Goal: Check status: Check status

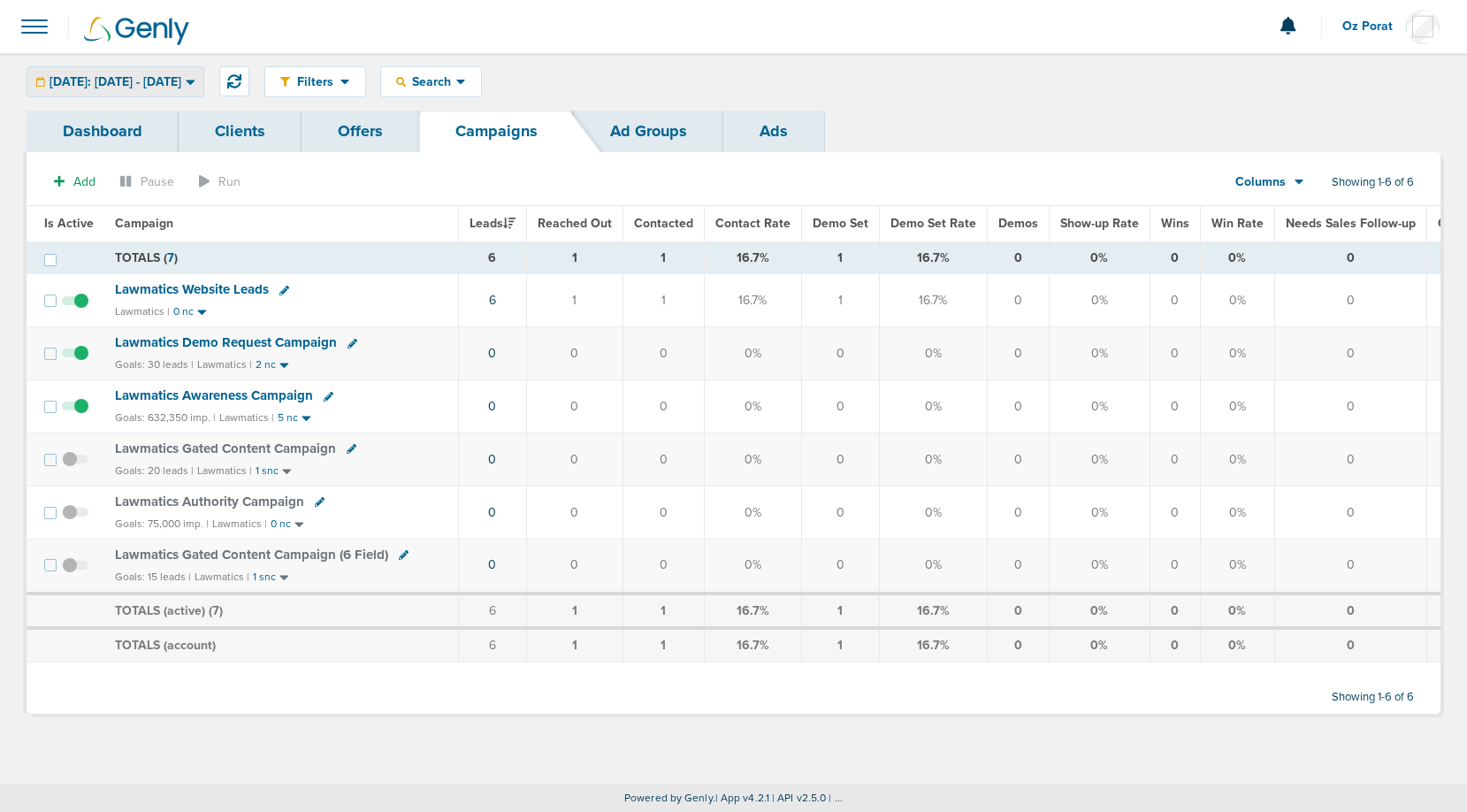
click at [161, 76] on span "[DATE]: [DATE] - [DATE]" at bounding box center [115, 82] width 131 height 12
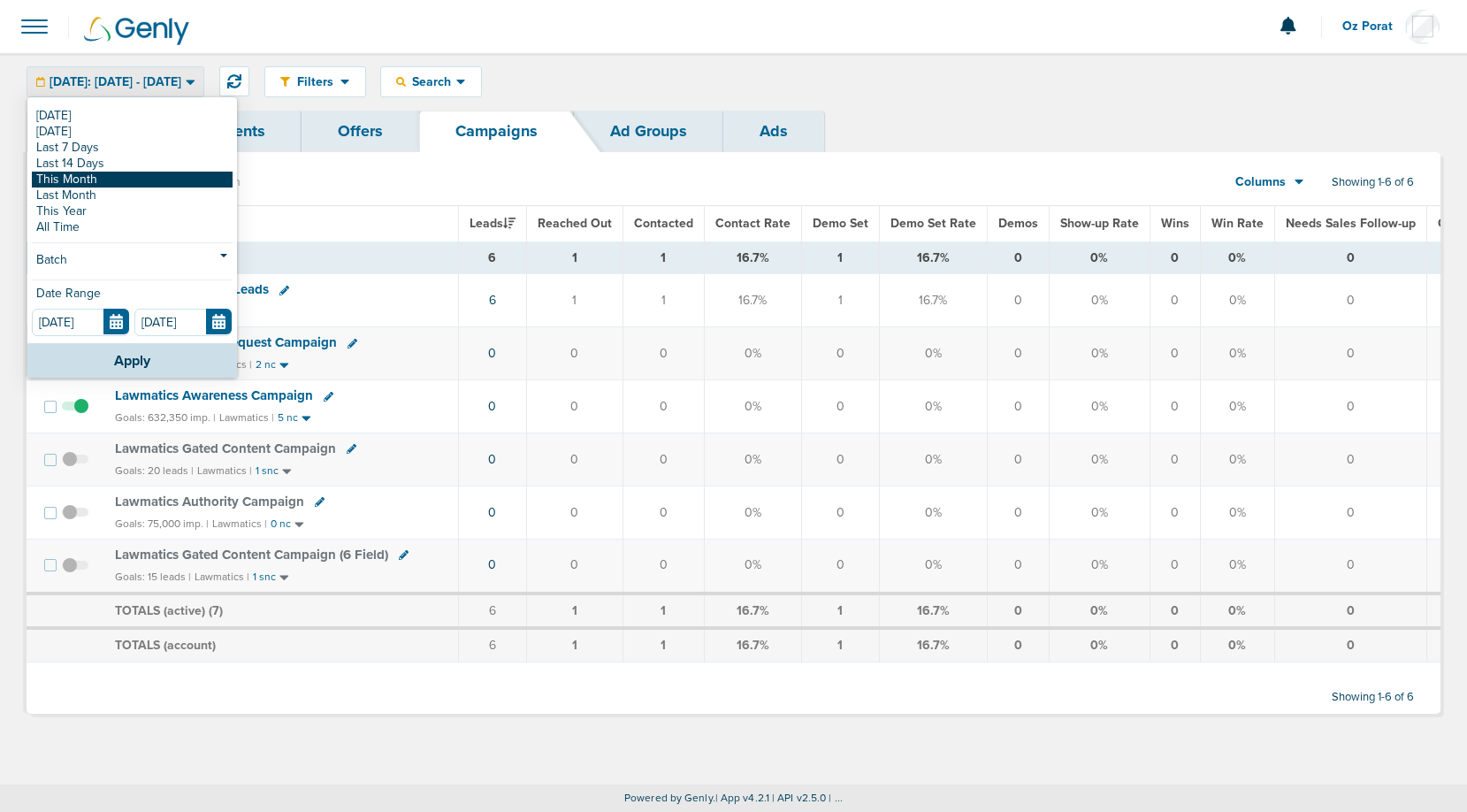
click at [91, 180] on link "This Month" at bounding box center [131, 179] width 201 height 16
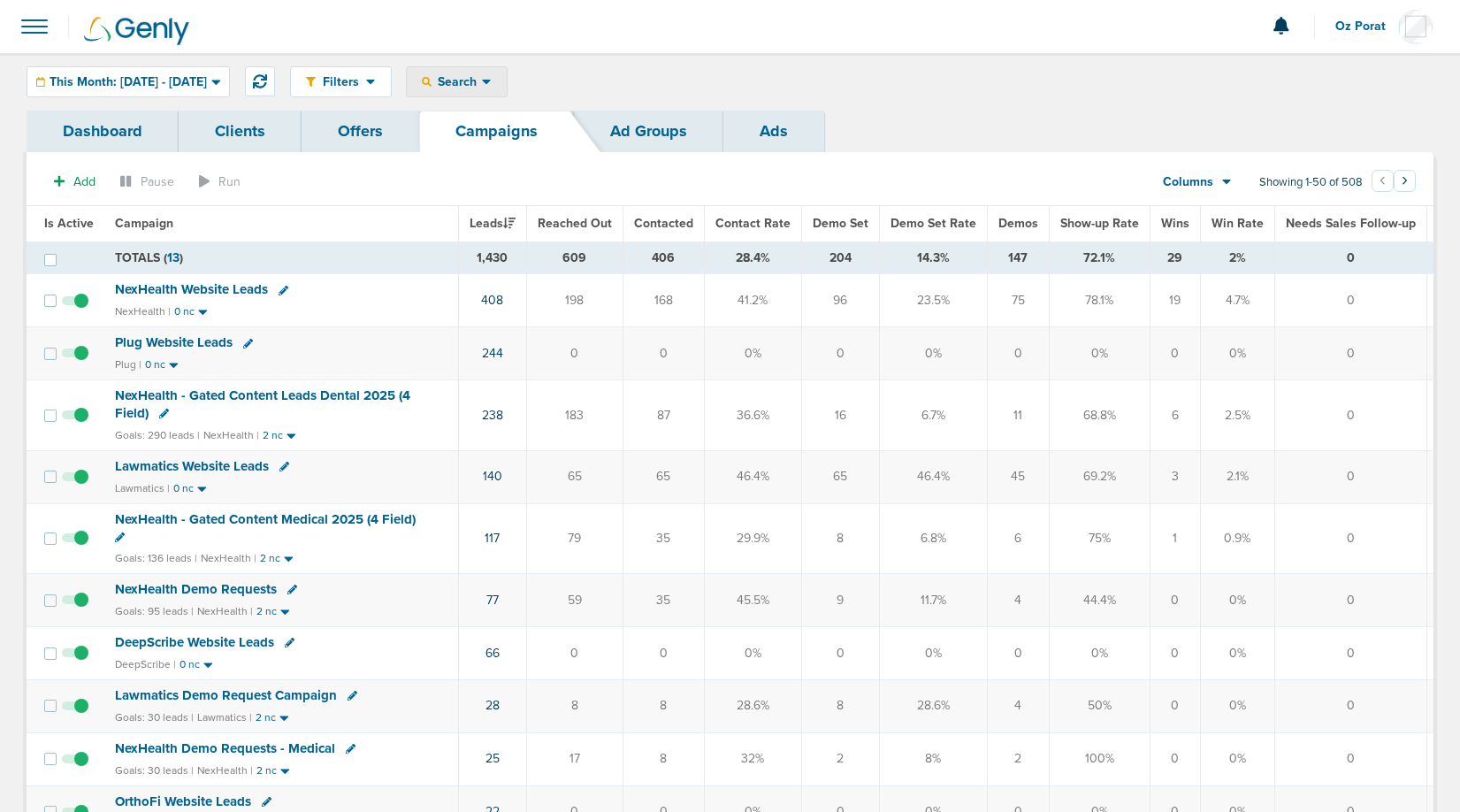
click at [482, 81] on span "Search" at bounding box center [456, 82] width 50 height 15
click at [543, 147] on link "Campaign" at bounding box center [495, 139] width 177 height 22
select select "cmpName"
type input "k"
type input "law"
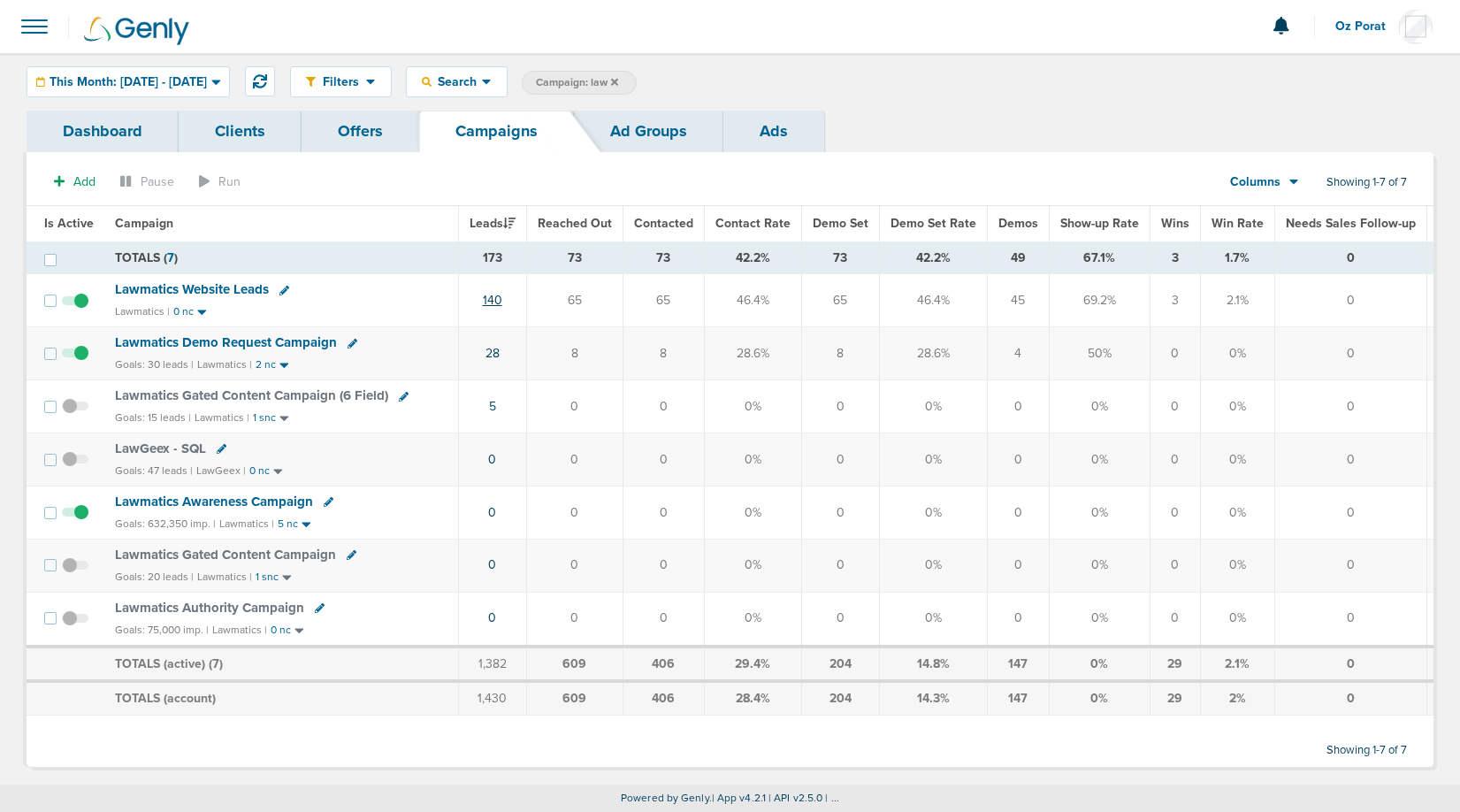
click at [496, 299] on link "140" at bounding box center [492, 300] width 19 height 15
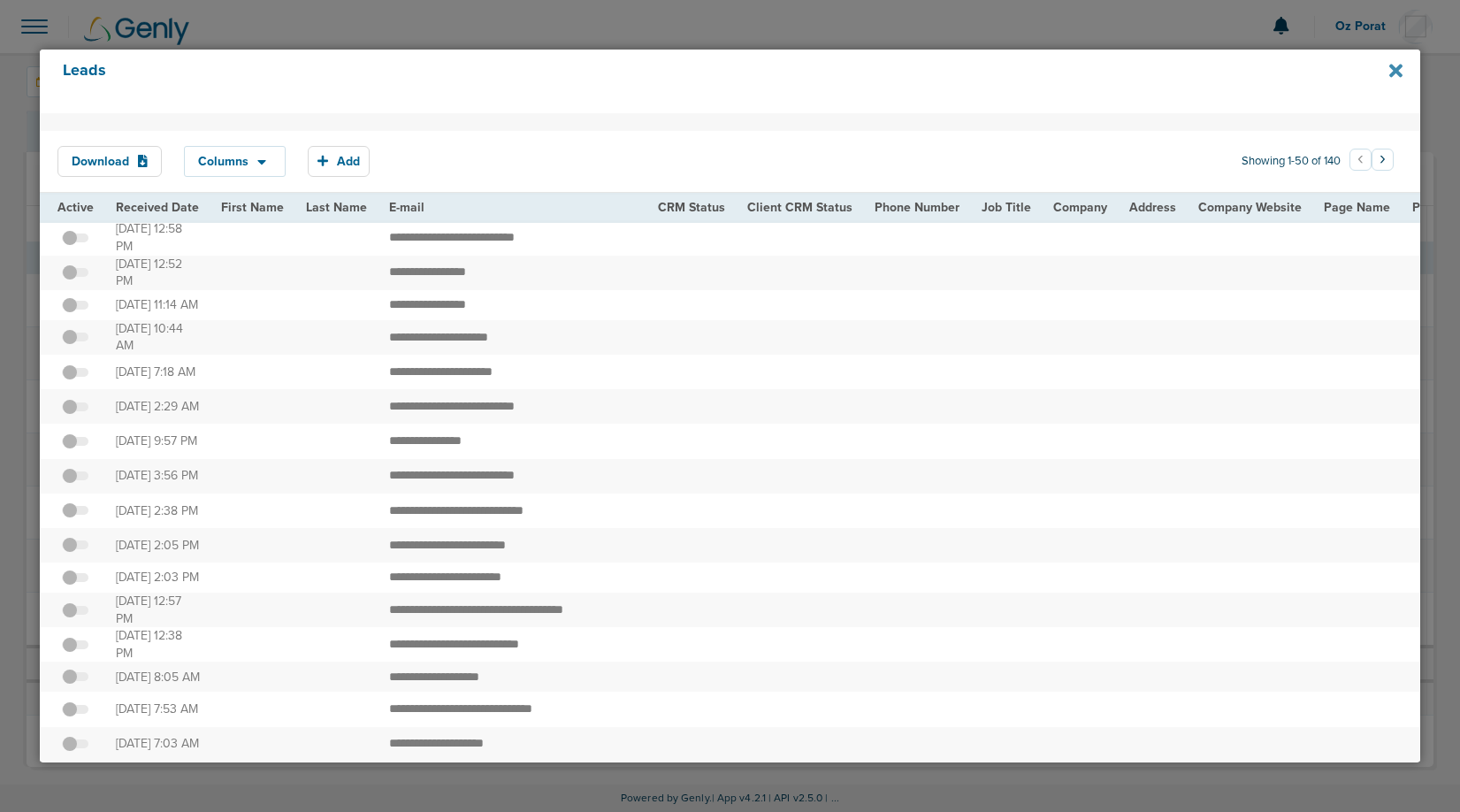
click at [1400, 69] on icon at bounding box center [1396, 70] width 13 height 19
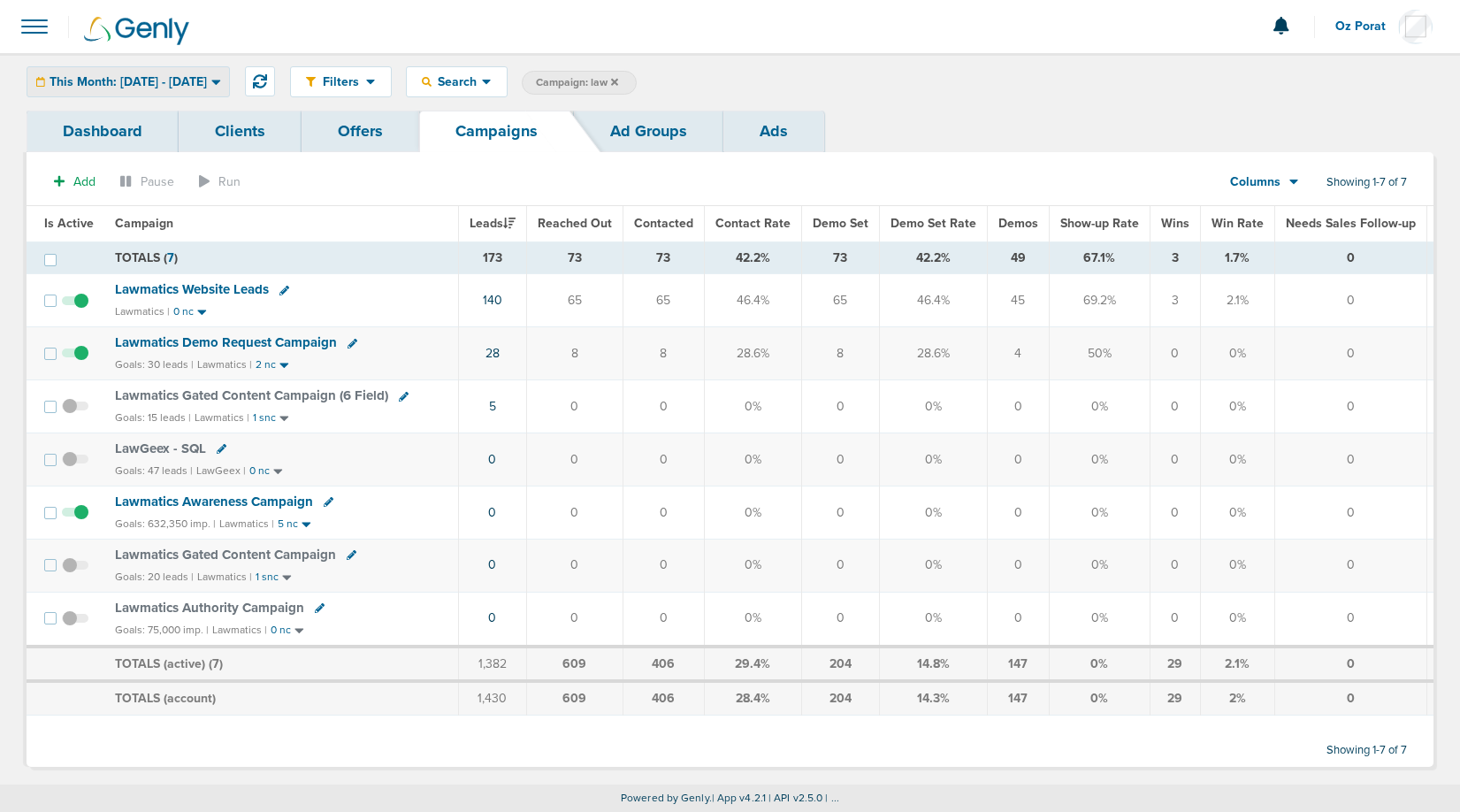
click at [172, 90] on div "This Month: 09.01.2025 - 09.30.2025" at bounding box center [129, 82] width 202 height 30
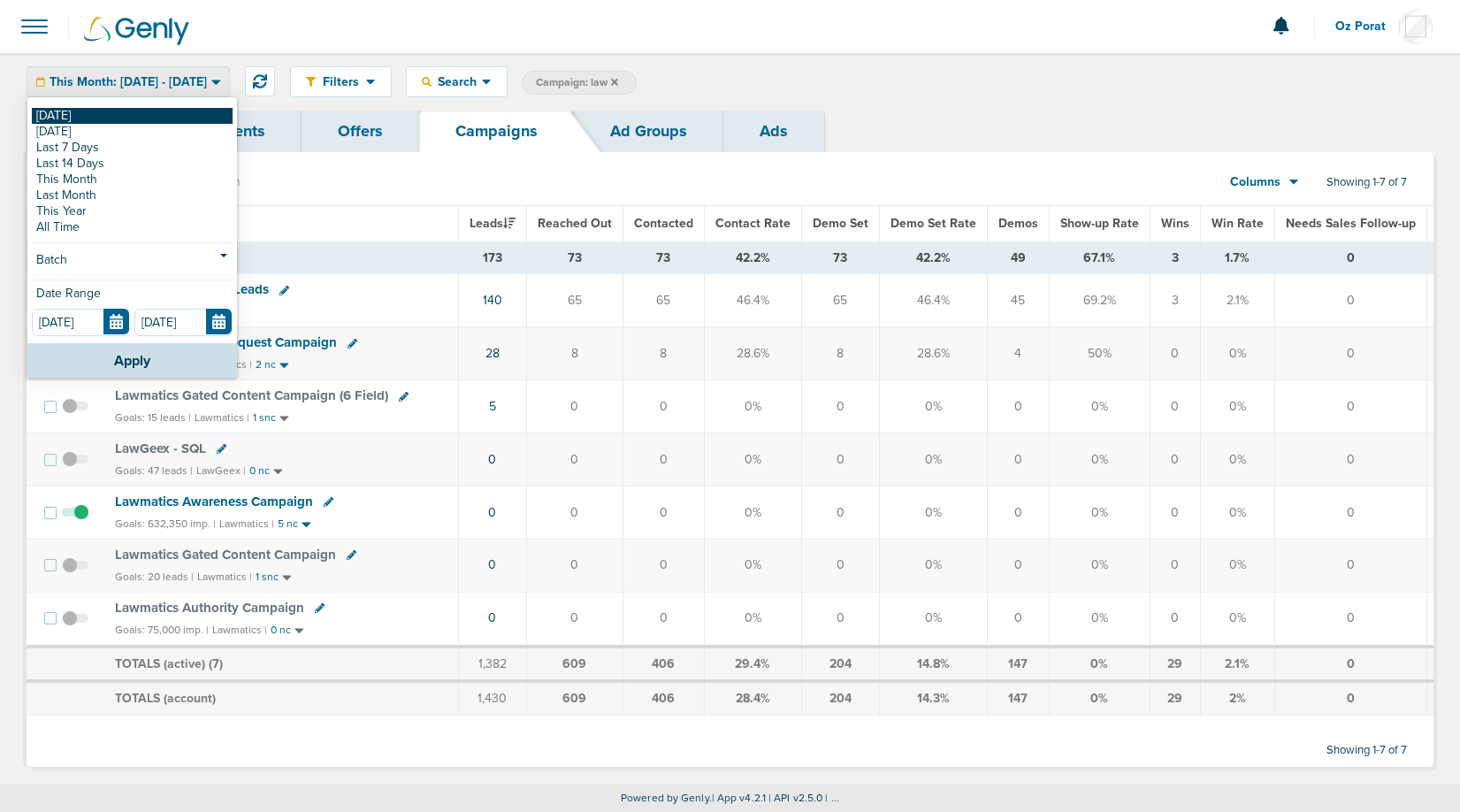
click at [119, 114] on link "[DATE]" at bounding box center [131, 115] width 201 height 16
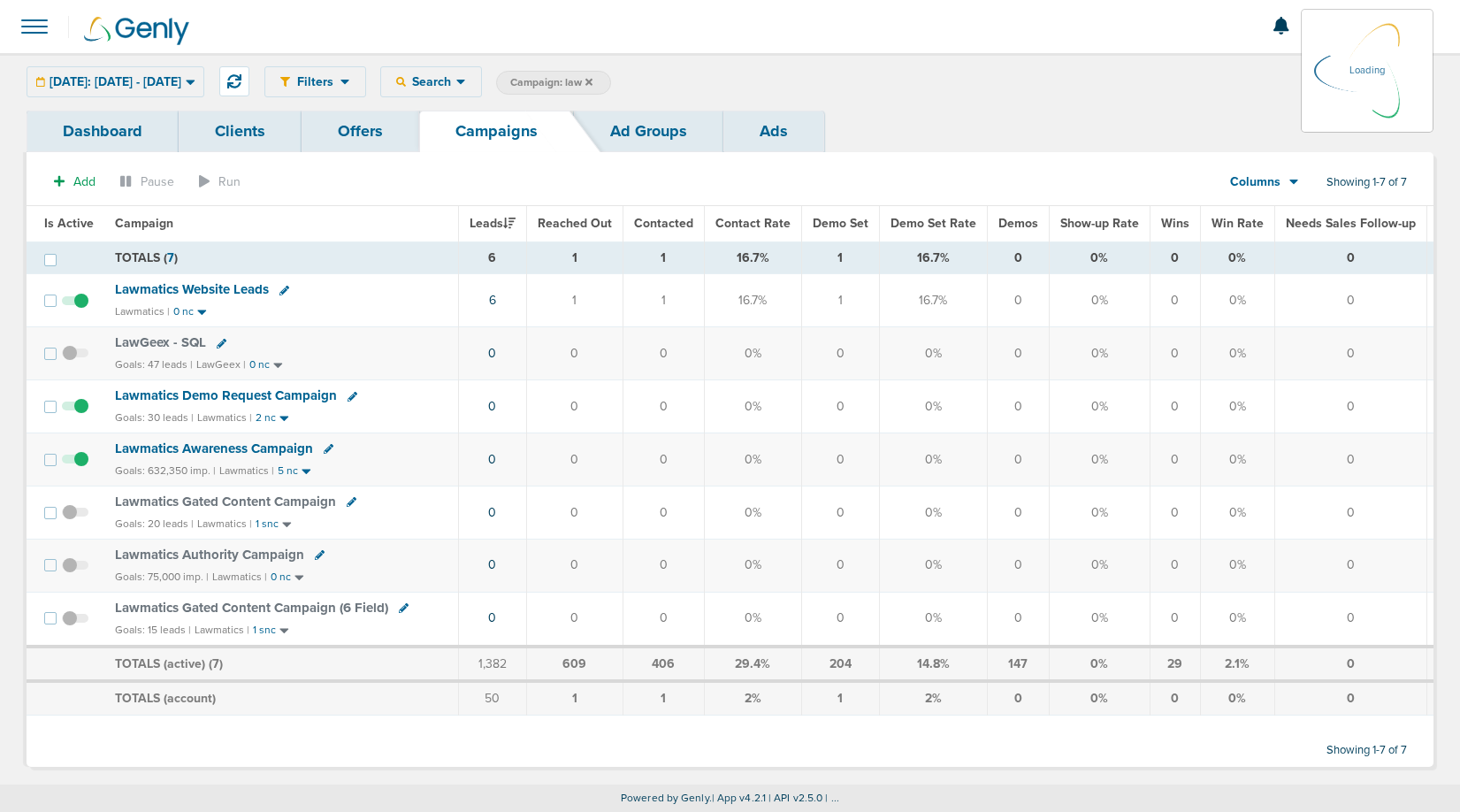
click at [592, 80] on icon at bounding box center [589, 81] width 7 height 7
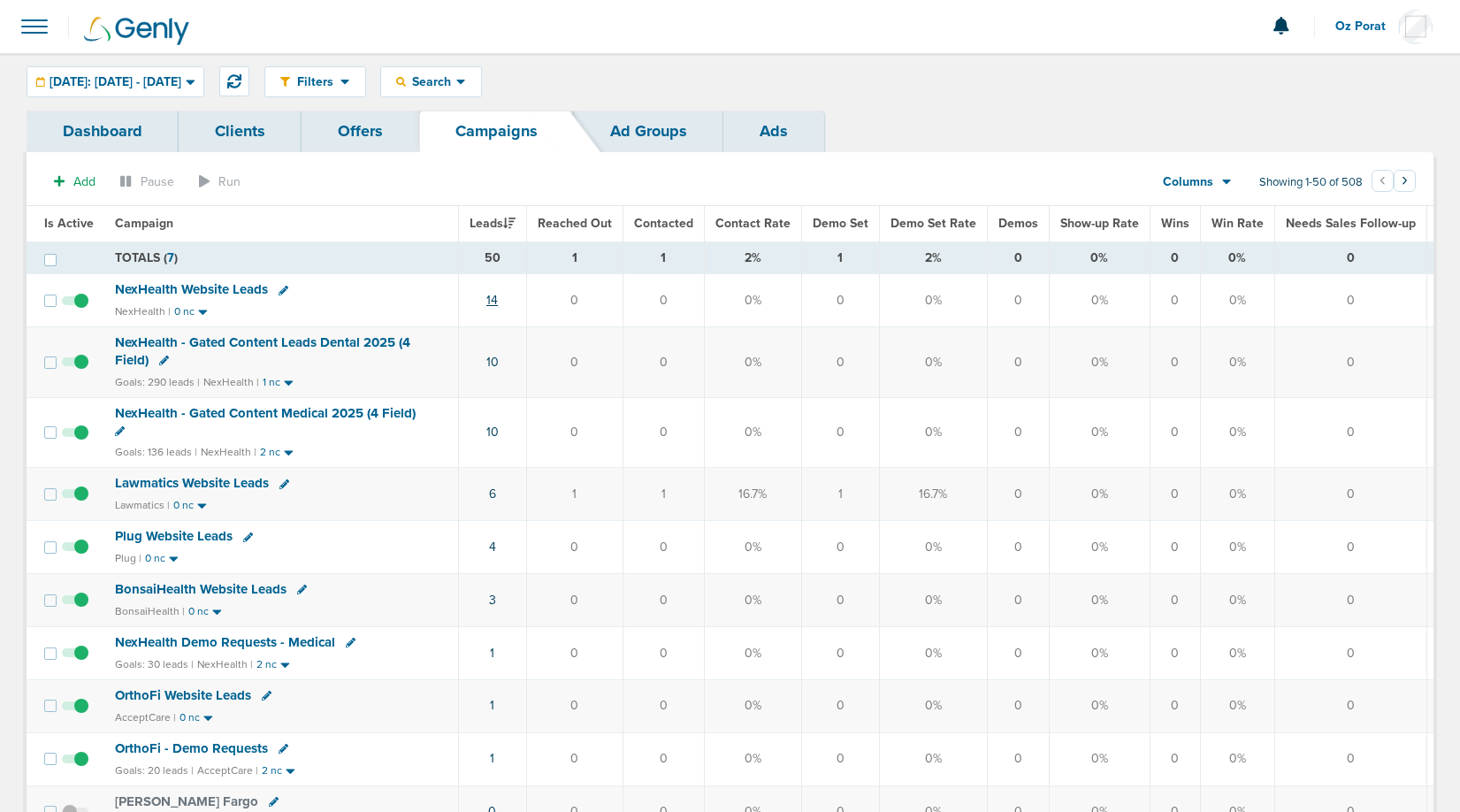
click at [495, 296] on link "14" at bounding box center [492, 300] width 11 height 15
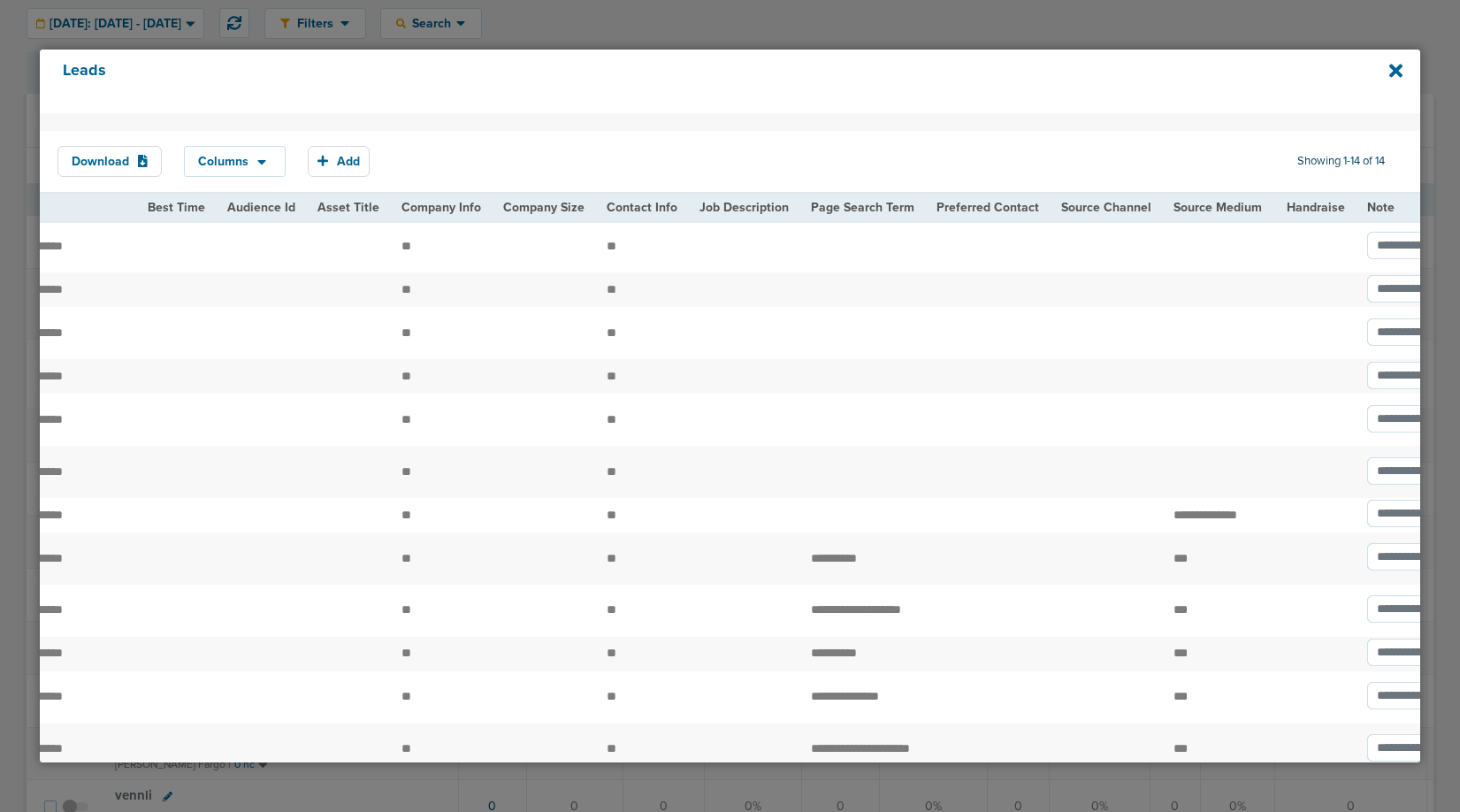
scroll to position [0, 2318]
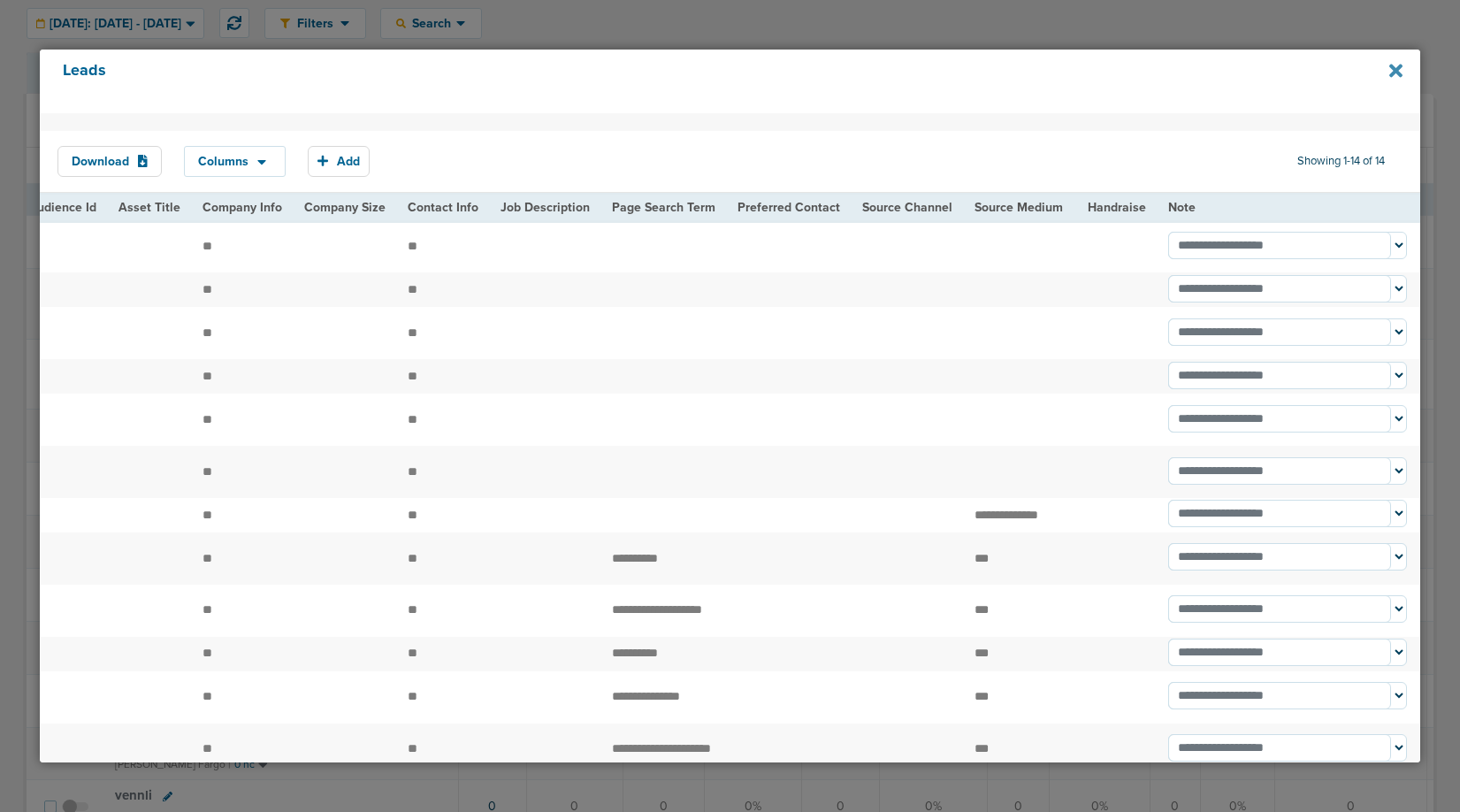
click at [1398, 64] on icon at bounding box center [1396, 70] width 13 height 19
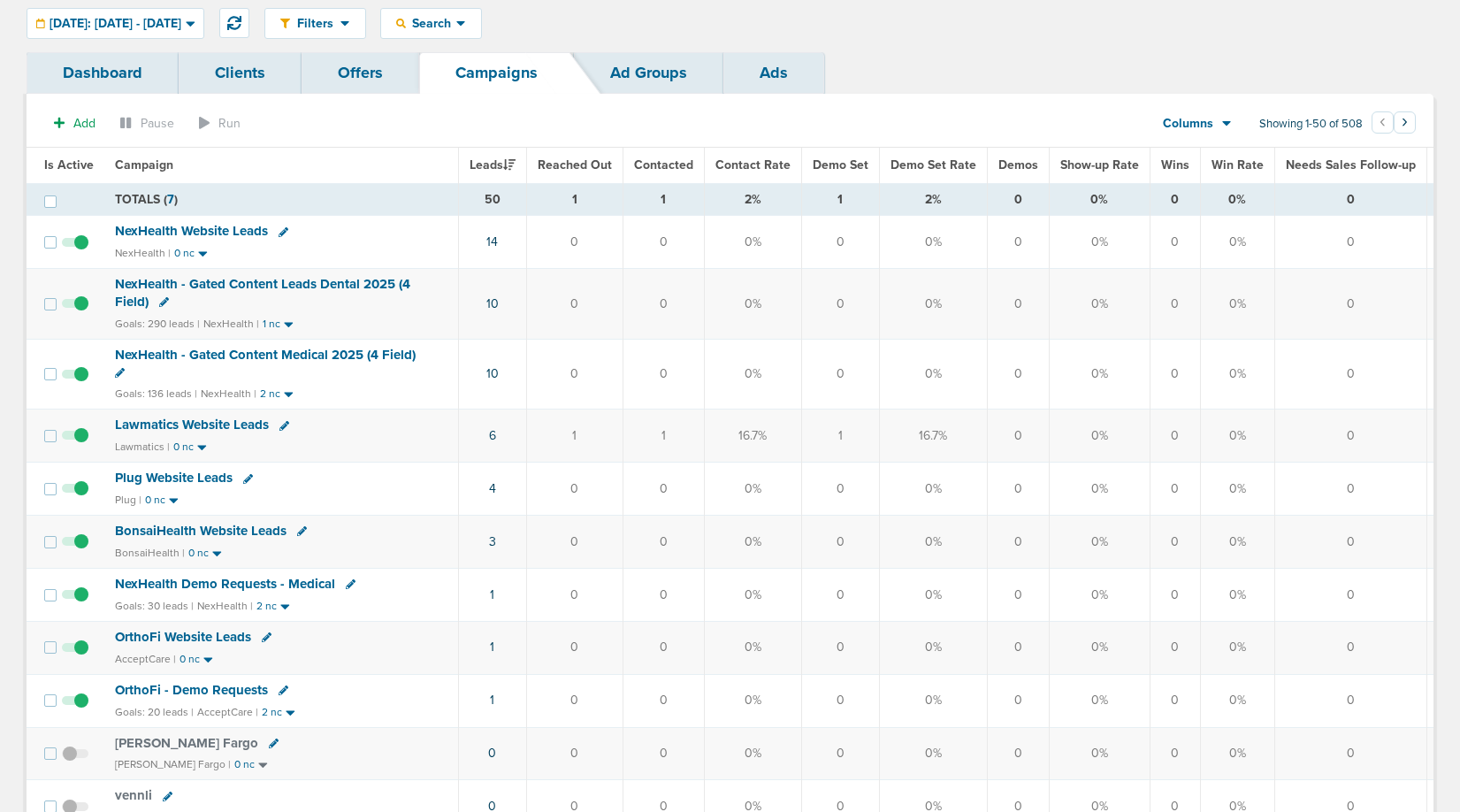
scroll to position [0, 0]
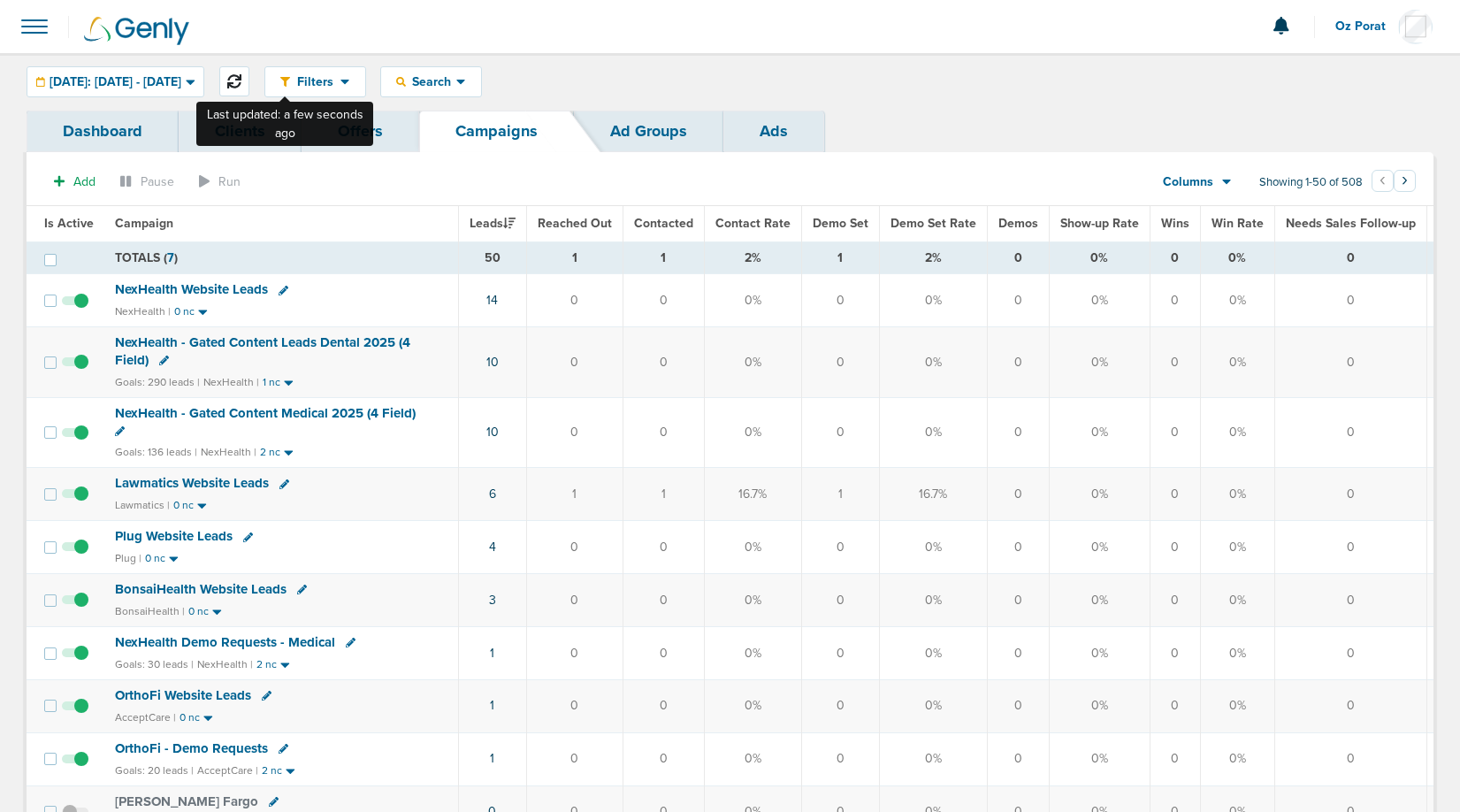
click at [250, 70] on button at bounding box center [234, 82] width 30 height 30
click at [1227, 180] on icon at bounding box center [1227, 183] width 9 height 6
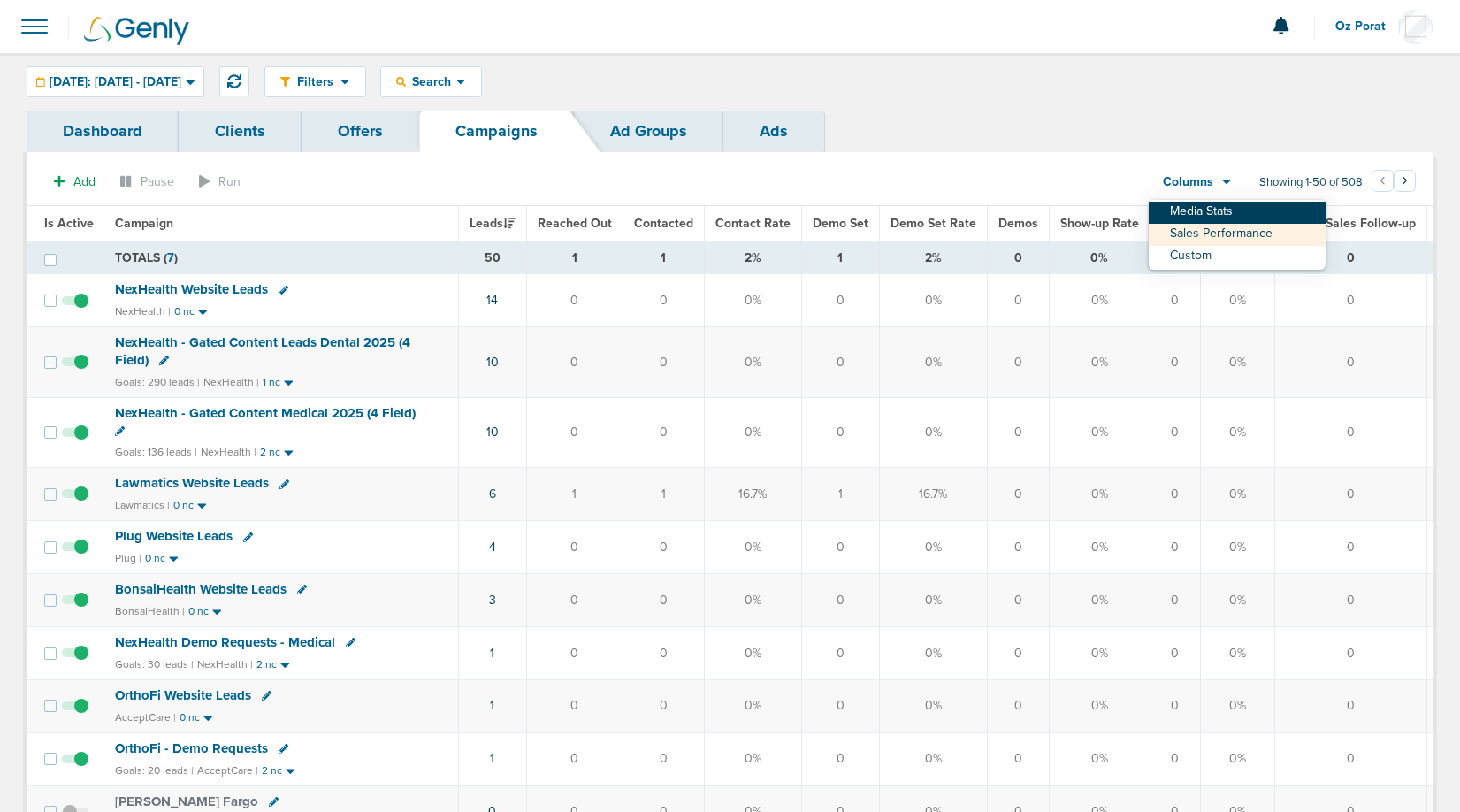
click at [1218, 205] on link "Media Stats" at bounding box center [1238, 212] width 177 height 22
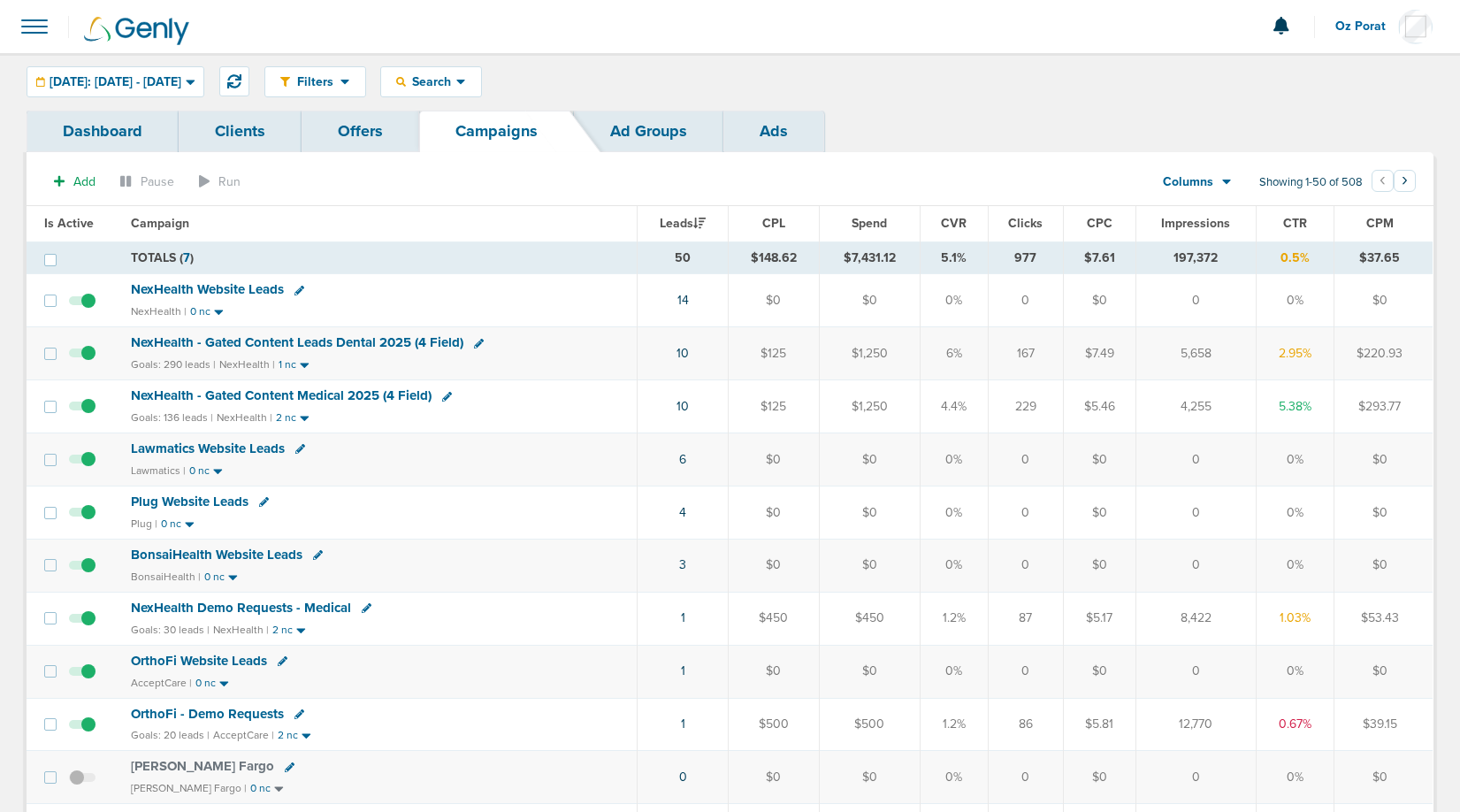
click at [1223, 187] on icon at bounding box center [1228, 182] width 10 height 15
click at [1200, 256] on link "Custom" at bounding box center [1238, 256] width 177 height 22
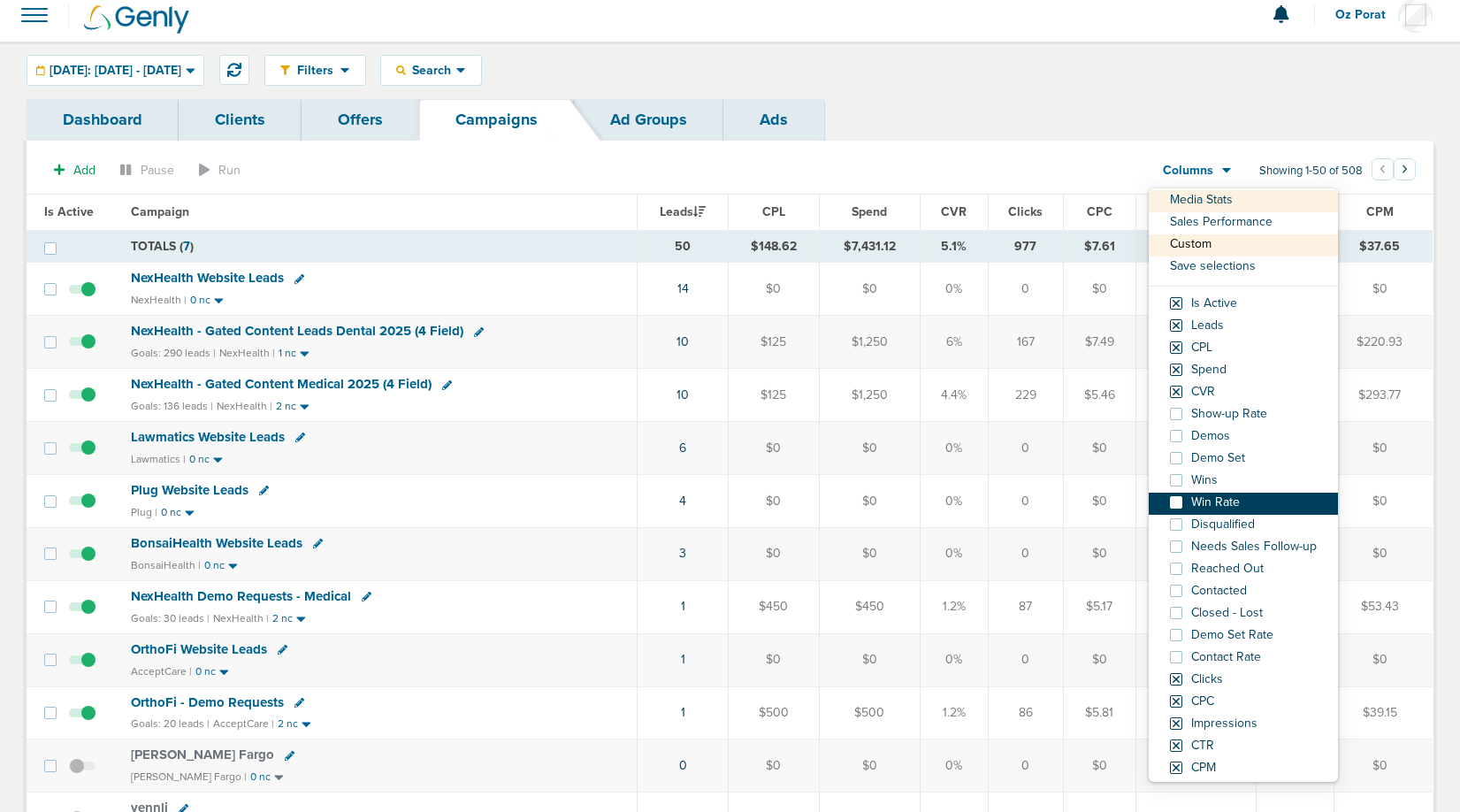
scroll to position [6, 0]
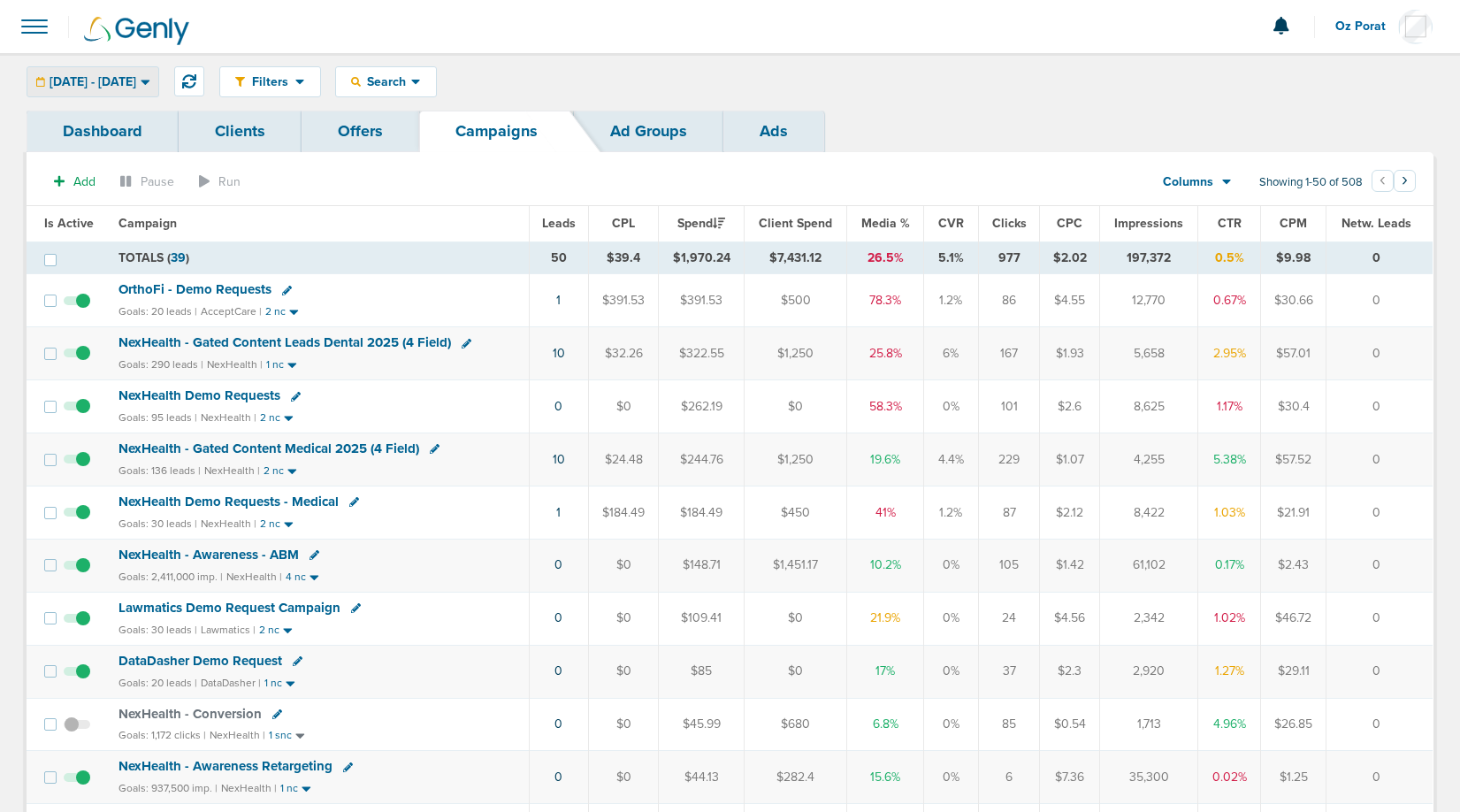
click at [136, 76] on span "09.25.2025 - 09.25.2025" at bounding box center [92, 82] width 87 height 12
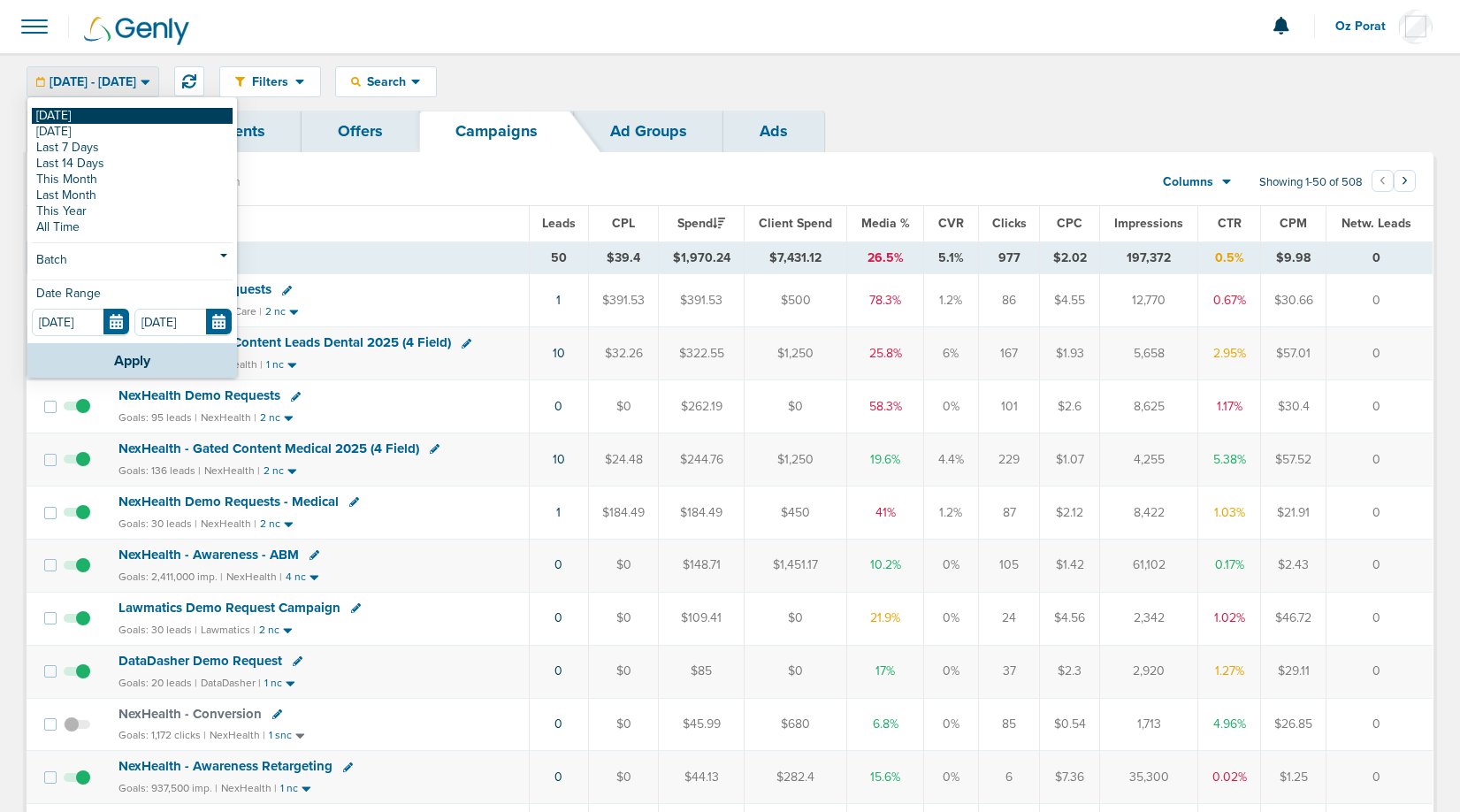
click at [81, 112] on link "[DATE]" at bounding box center [131, 115] width 201 height 16
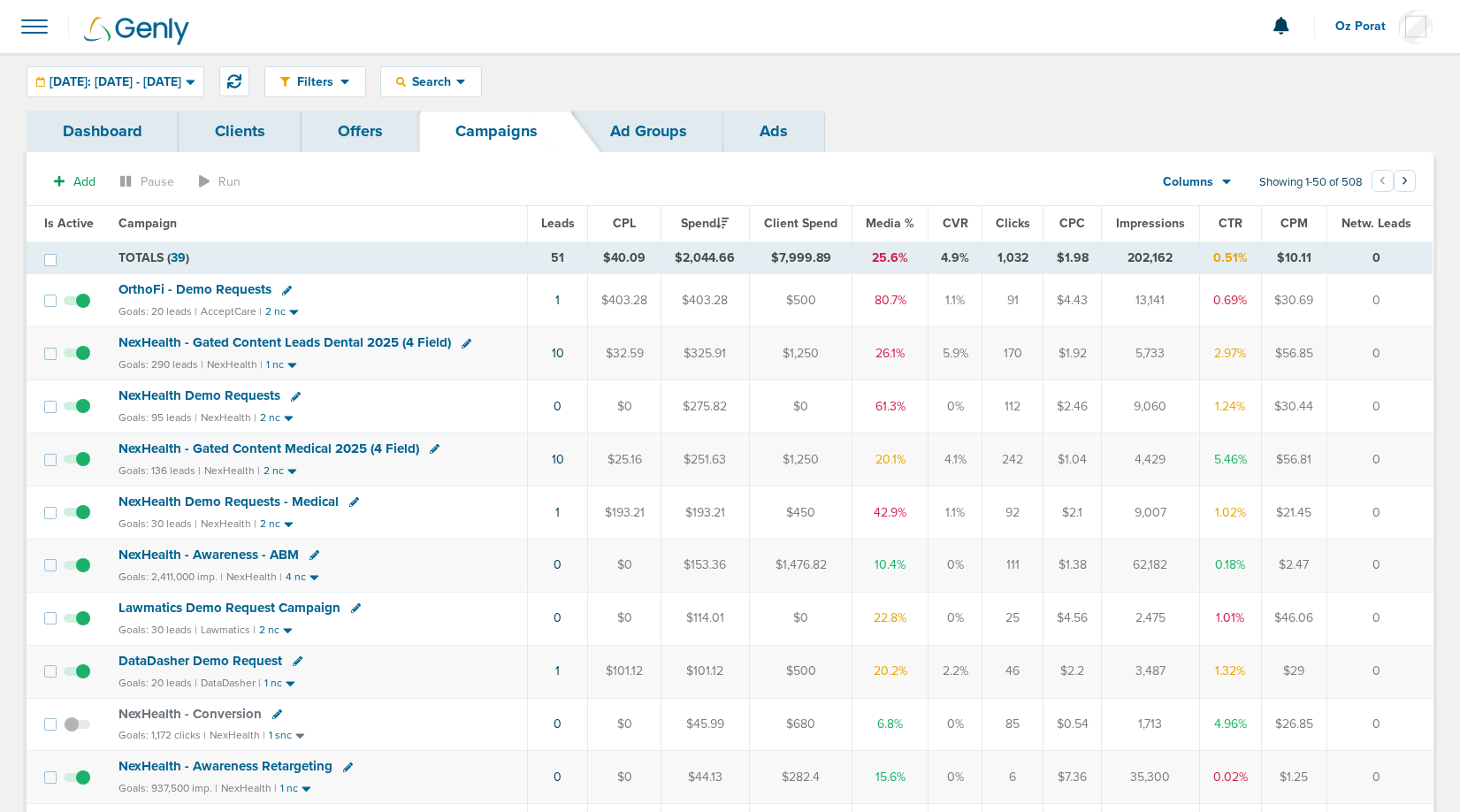
click at [552, 224] on span "Leads" at bounding box center [557, 224] width 33 height 15
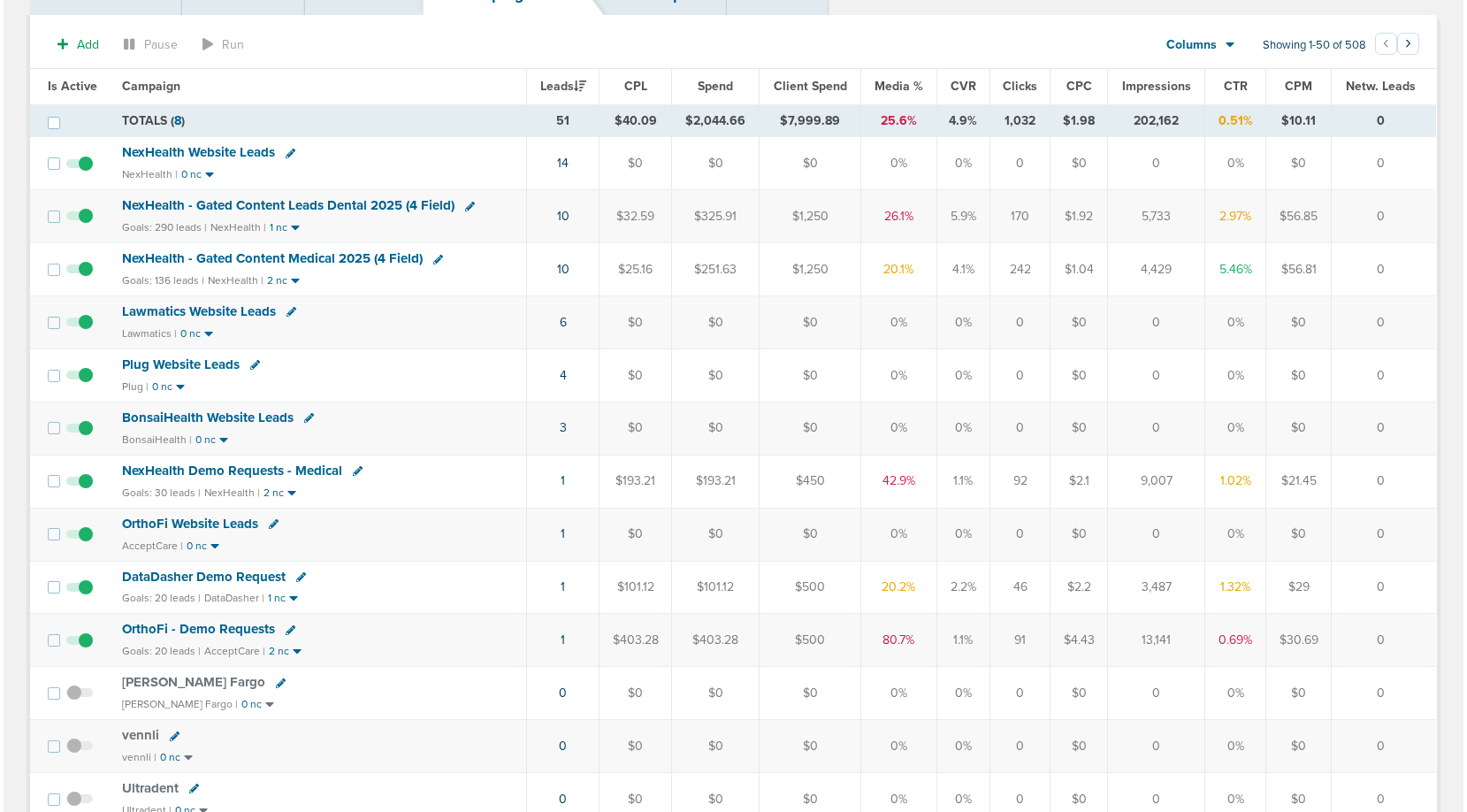
scroll to position [143, 0]
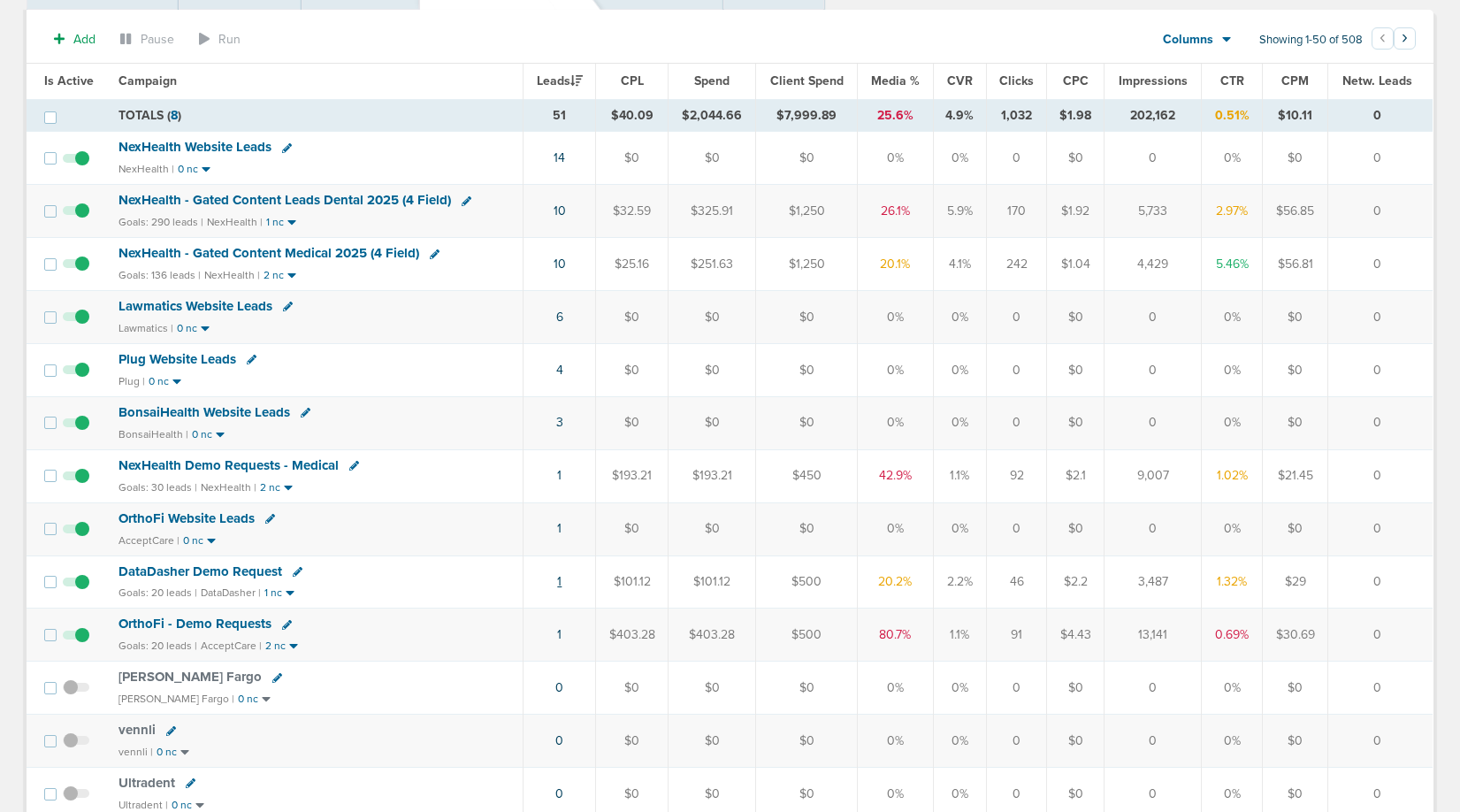
click at [560, 580] on link "1" at bounding box center [559, 582] width 5 height 15
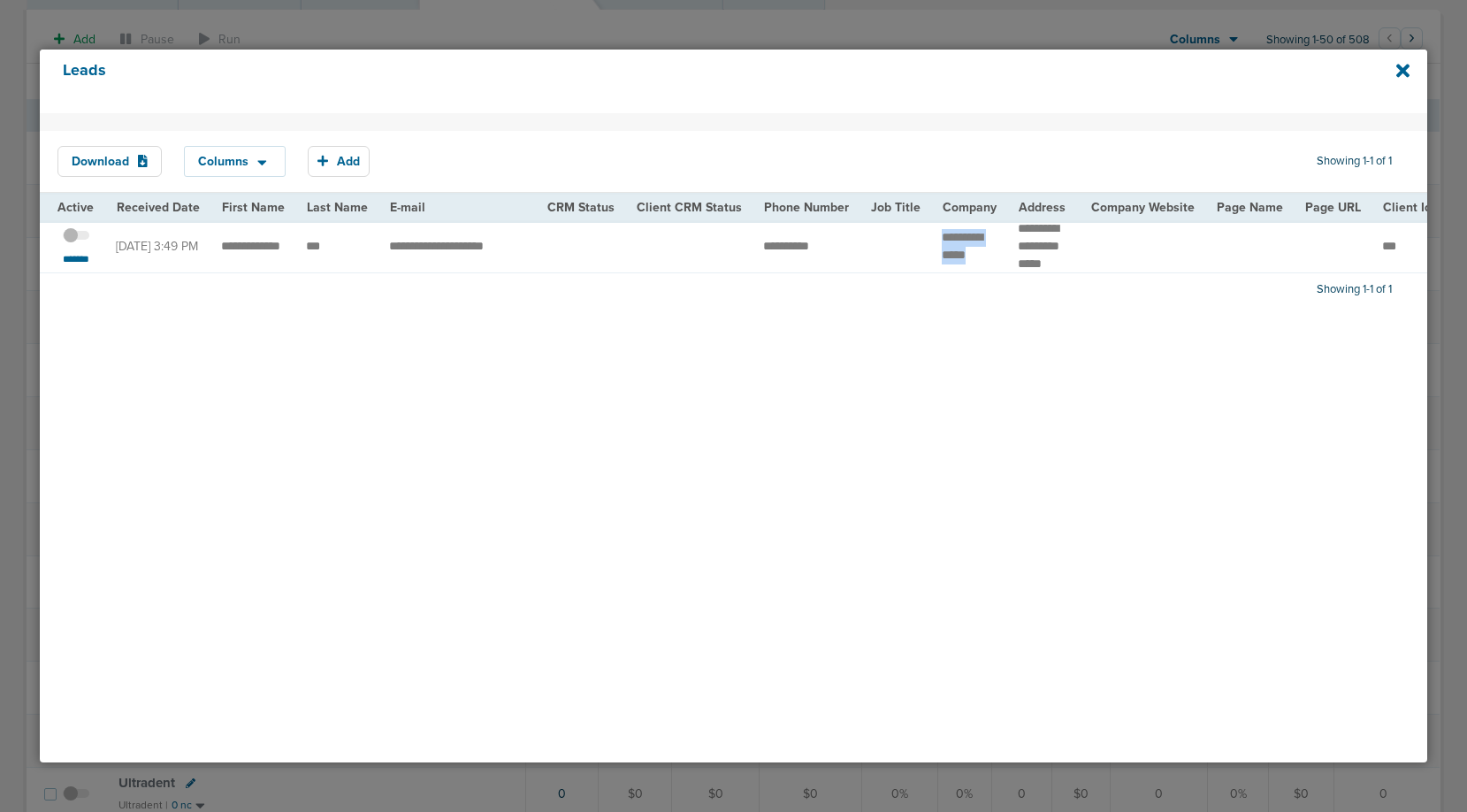
drag, startPoint x: 924, startPoint y: 242, endPoint x: 970, endPoint y: 259, distance: 49.0
click at [970, 259] on td "**********" at bounding box center [969, 246] width 76 height 52
copy td "***"
drag, startPoint x: 360, startPoint y: 248, endPoint x: 218, endPoint y: 238, distance: 142.4
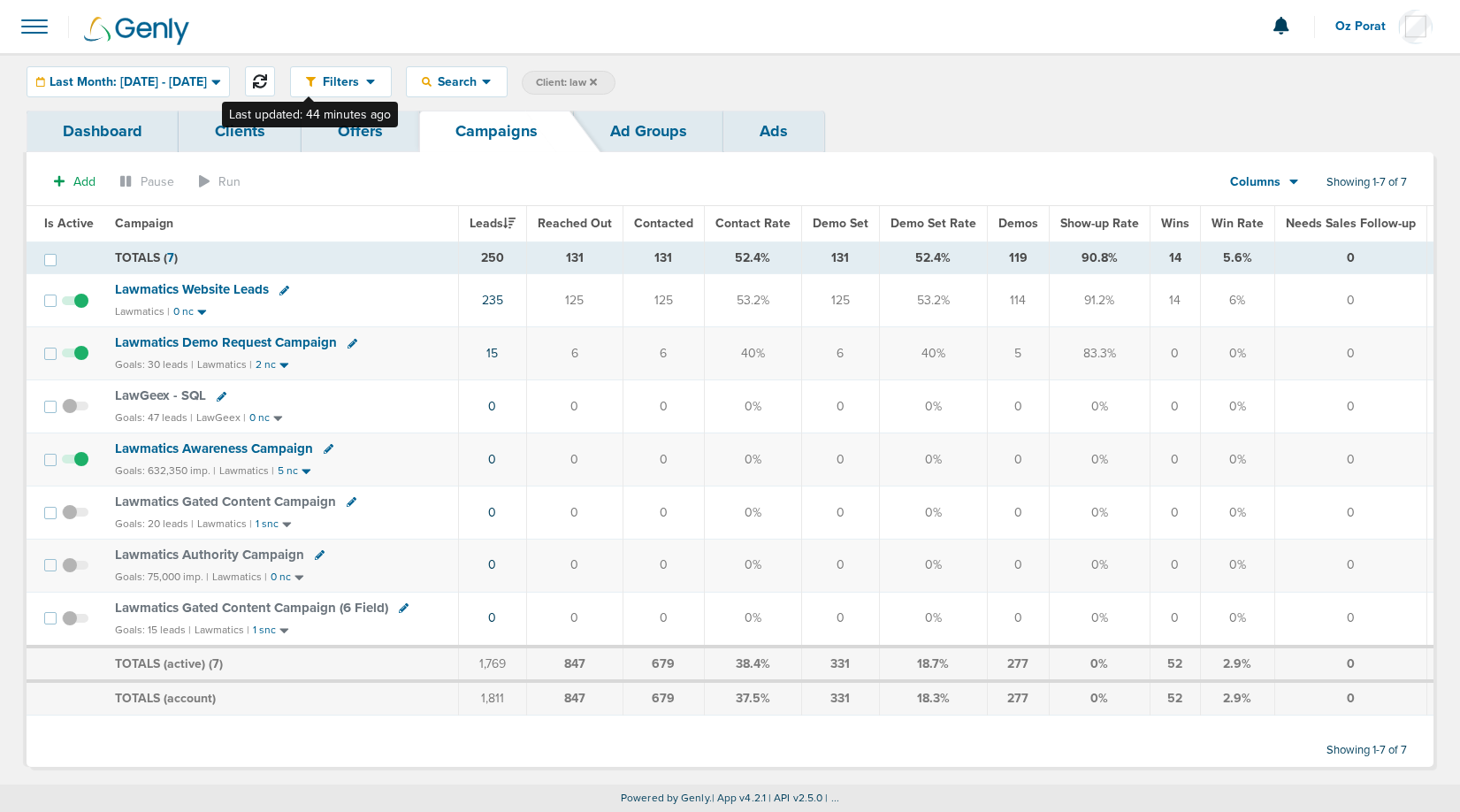
click at [268, 79] on icon at bounding box center [260, 81] width 14 height 14
click at [128, 82] on span "Last Month: 08.01.2025 - 08.31.2025" at bounding box center [128, 82] width 157 height 12
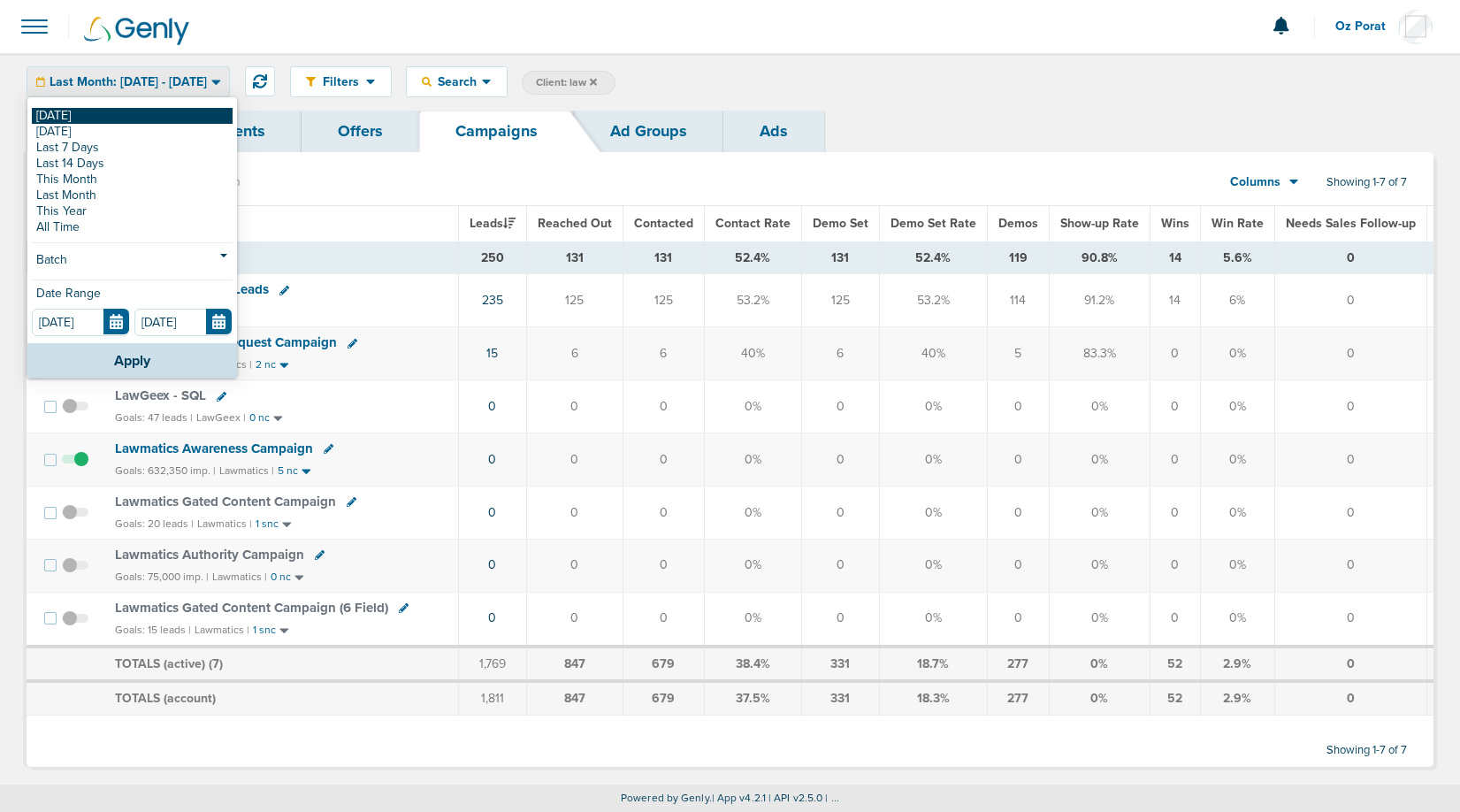
click at [112, 114] on link "[DATE]" at bounding box center [131, 115] width 201 height 16
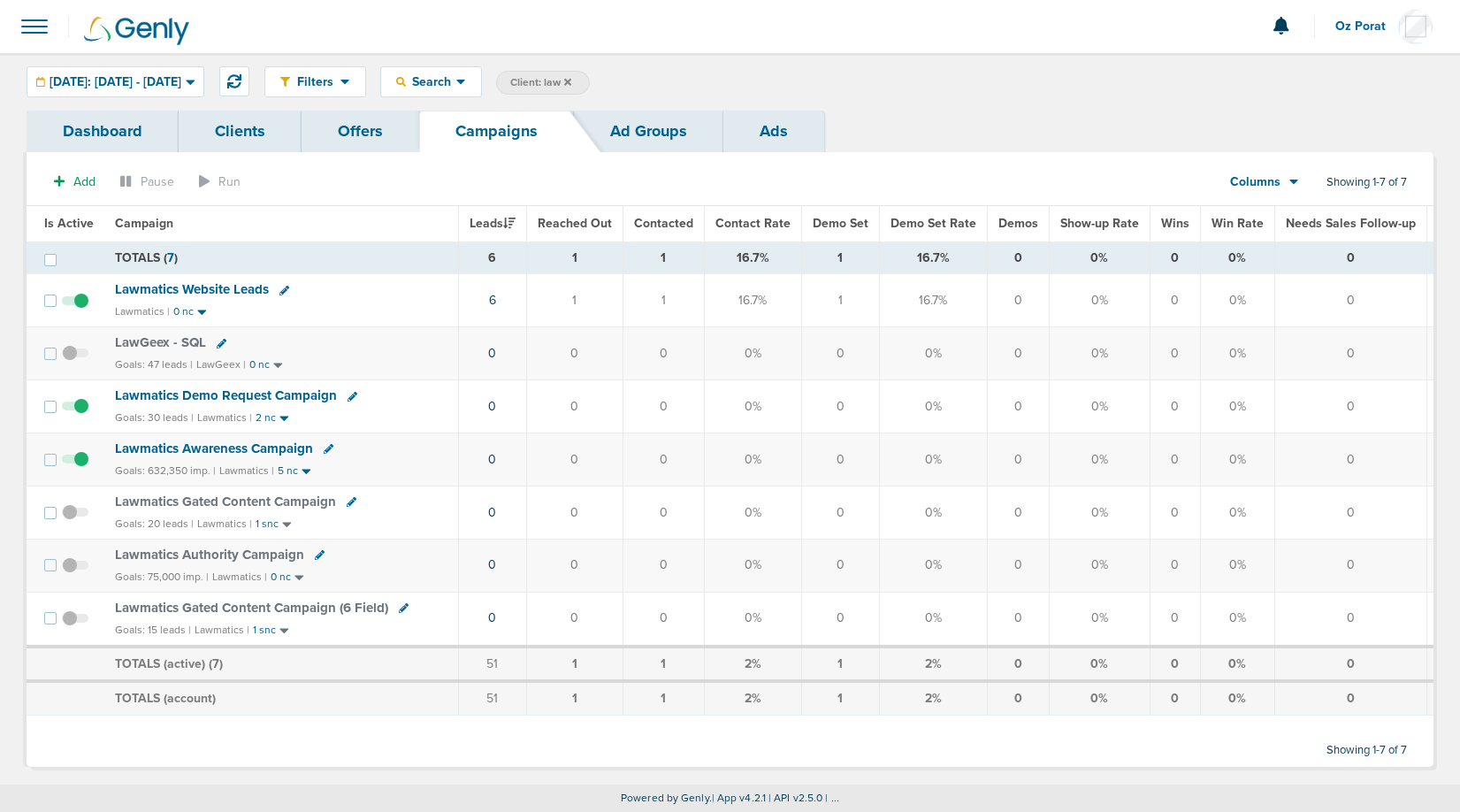
click at [571, 80] on icon at bounding box center [568, 81] width 7 height 7
